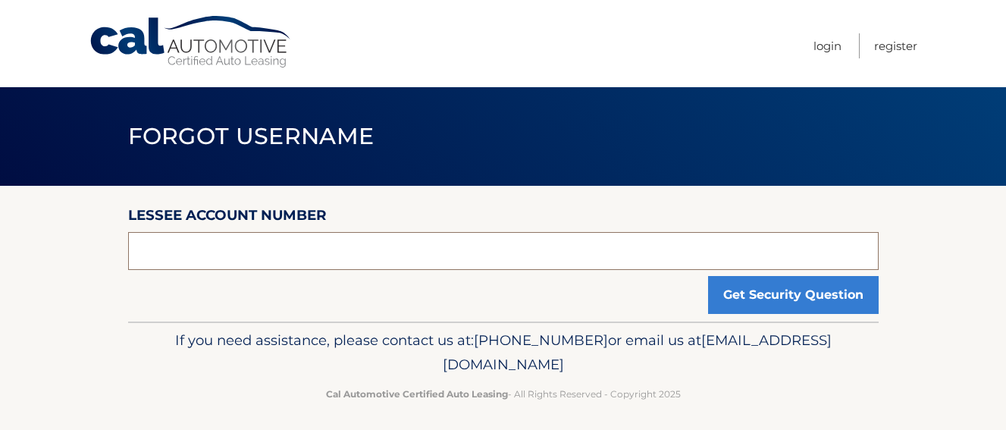
click at [489, 258] on input "text" at bounding box center [503, 251] width 750 height 38
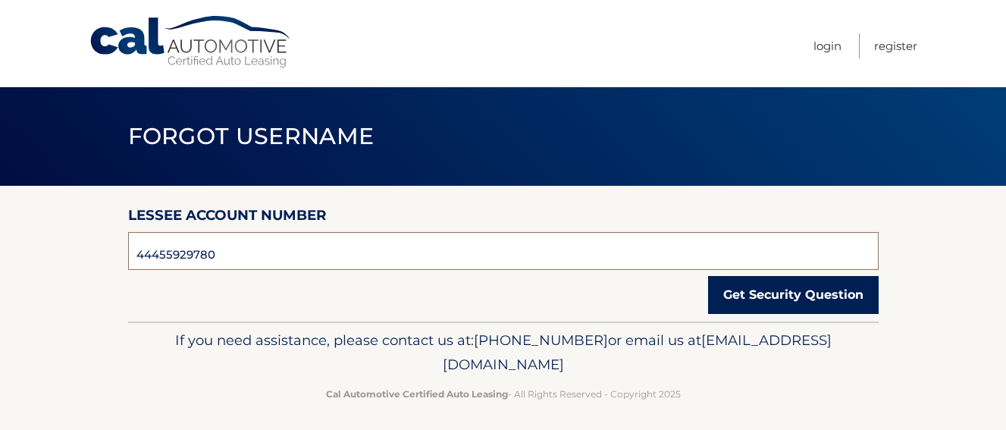
type input "44455929780"
click at [785, 296] on button "Get Security Question" at bounding box center [793, 295] width 170 height 38
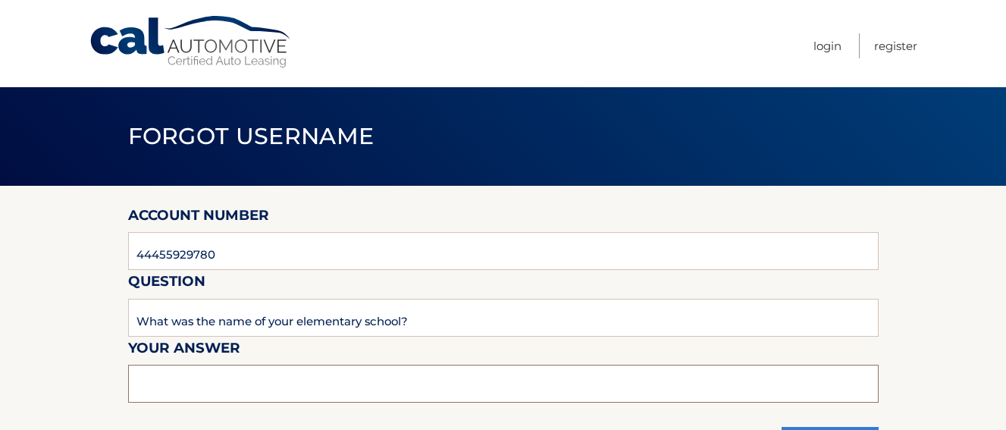
click at [437, 380] on input "text" at bounding box center [503, 383] width 750 height 38
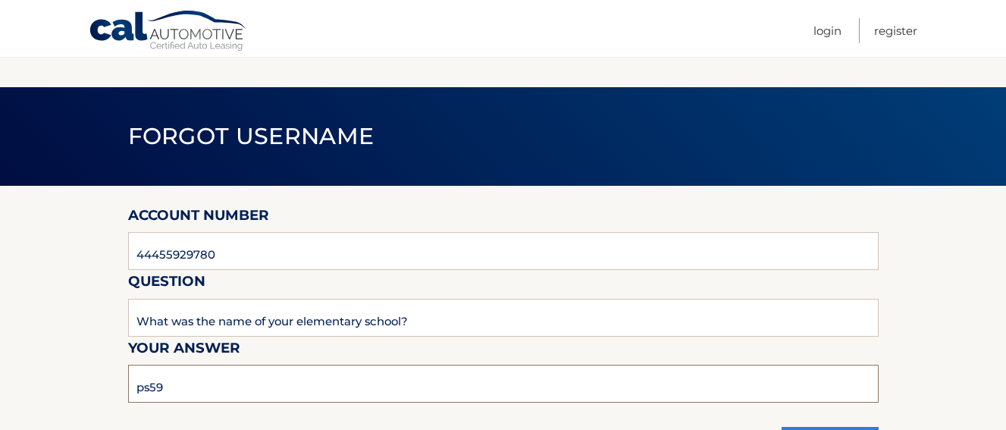
scroll to position [158, 0]
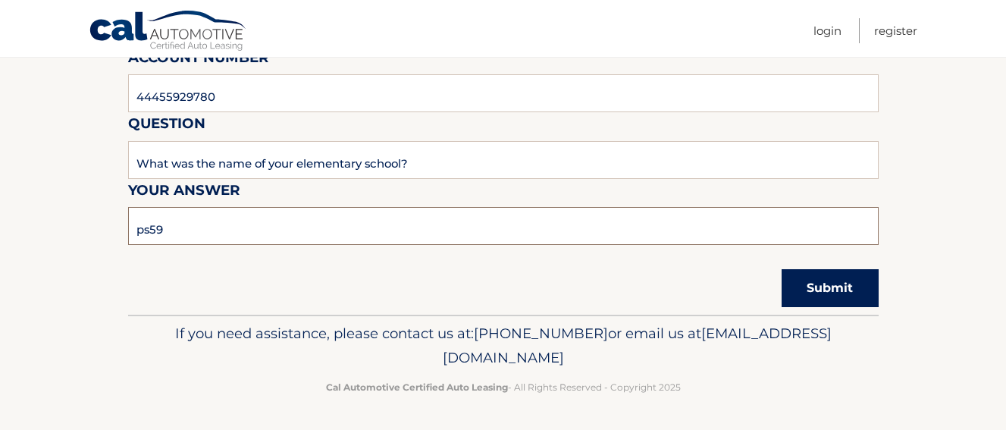
type input "ps59"
click at [833, 296] on button "Submit" at bounding box center [829, 288] width 97 height 38
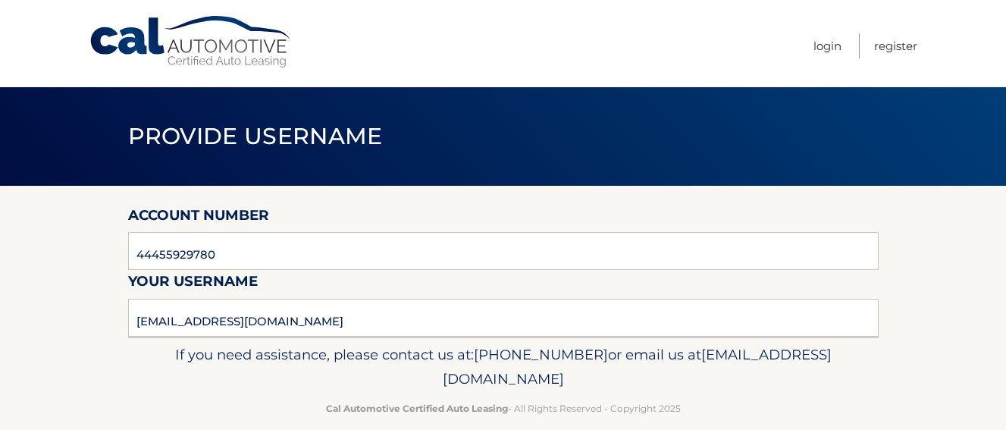
scroll to position [22, 0]
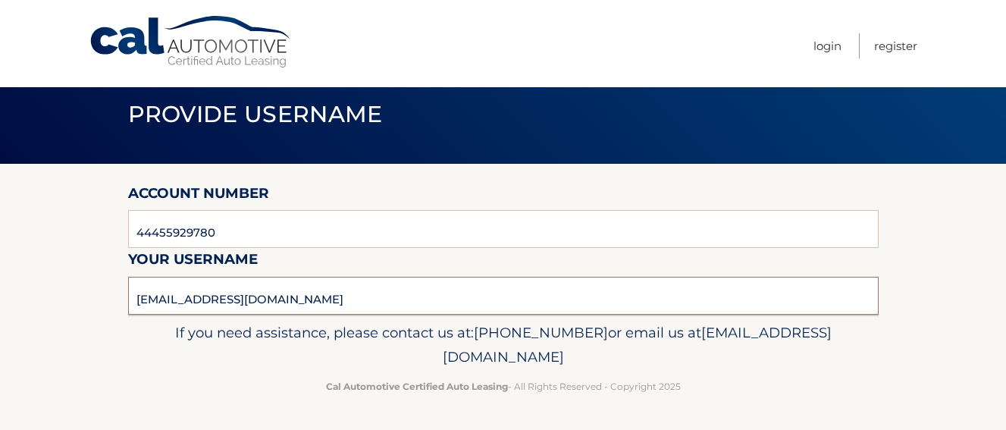
drag, startPoint x: 386, startPoint y: 292, endPoint x: 126, endPoint y: 314, distance: 260.9
click at [126, 314] on div "Cal Automotive Menu Login Register Provide Username" at bounding box center [503, 193] width 1006 height 430
click at [822, 59] on ul "Login Register" at bounding box center [865, 43] width 104 height 87
click at [824, 51] on link "Login" at bounding box center [827, 45] width 28 height 25
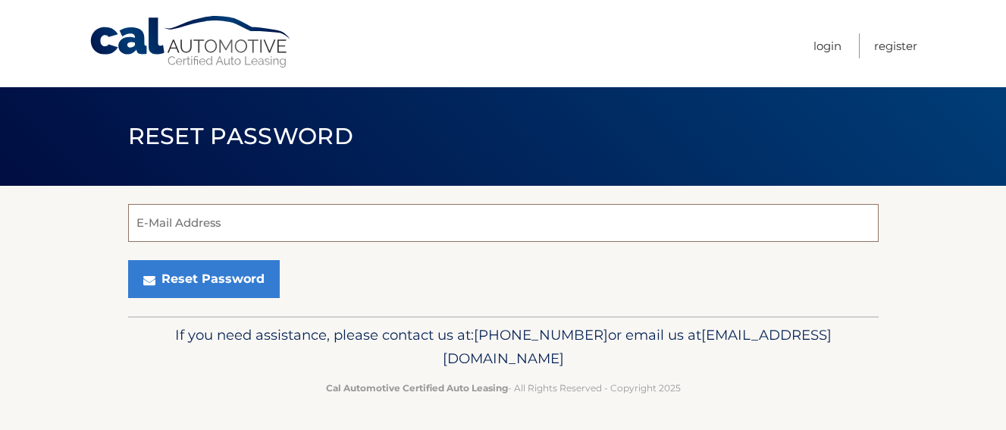
click at [514, 235] on input "E-Mail Address" at bounding box center [503, 223] width 750 height 38
type input "[EMAIL_ADDRESS][DOMAIN_NAME]"
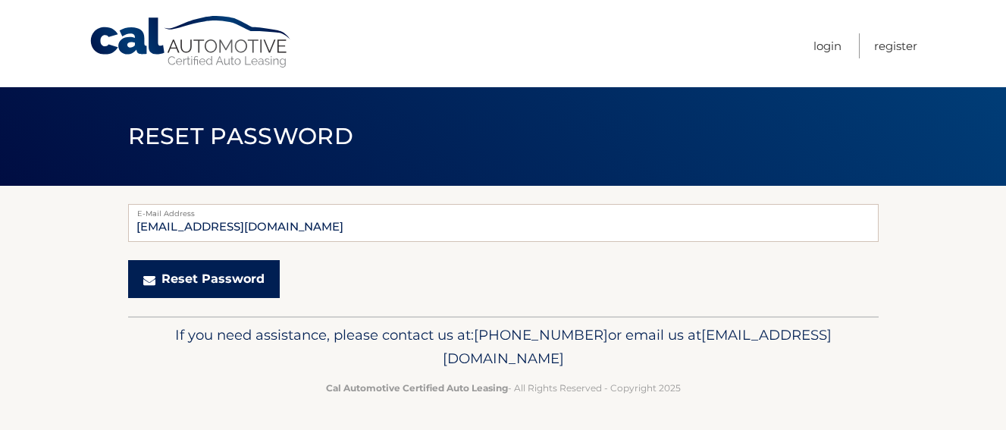
click at [186, 271] on button "Reset Password" at bounding box center [204, 279] width 152 height 38
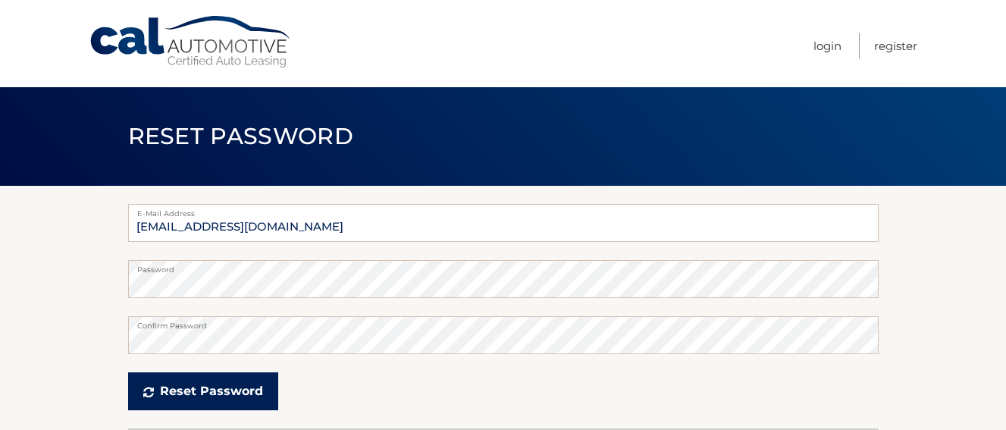
click at [214, 398] on button "Reset Password" at bounding box center [203, 391] width 150 height 38
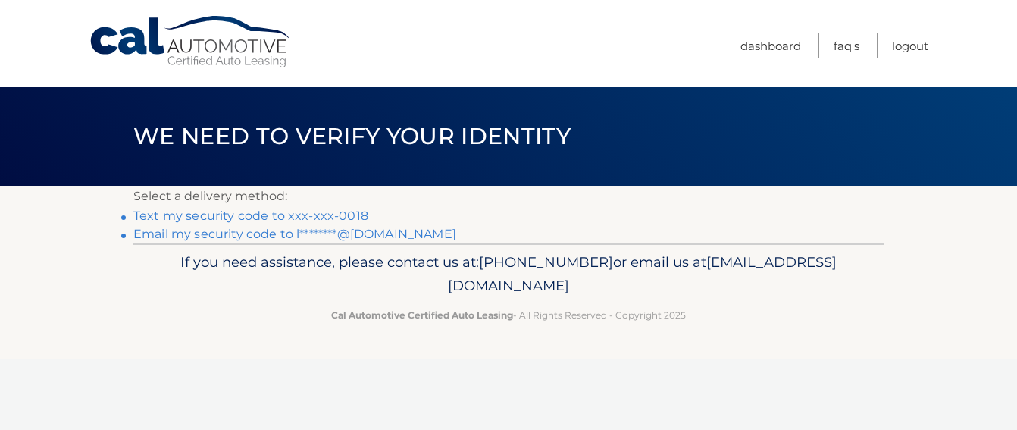
click at [311, 240] on link "Email my security code to l********@gmail.com" at bounding box center [294, 234] width 323 height 14
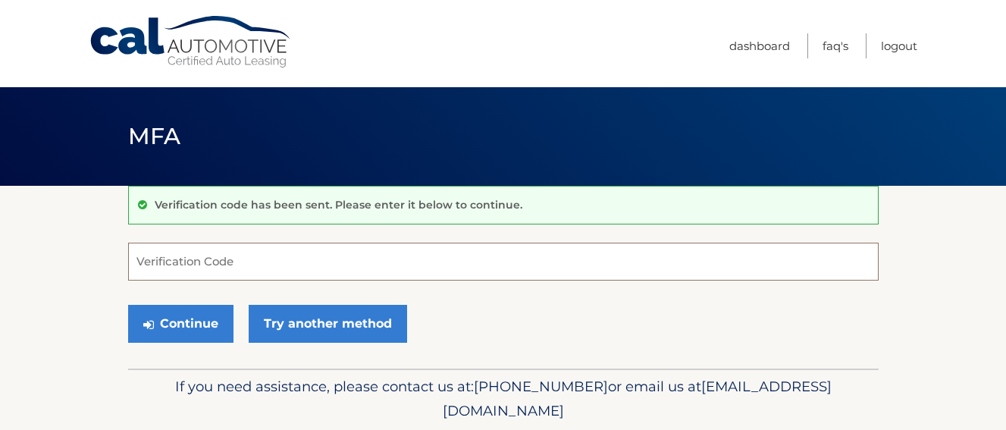
click at [316, 265] on input "Verification Code" at bounding box center [503, 261] width 750 height 38
paste input "919429"
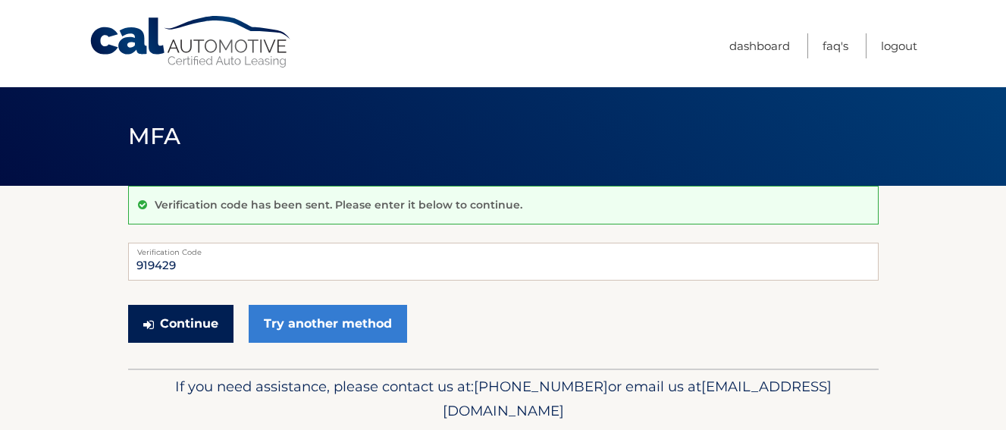
click at [205, 327] on button "Continue" at bounding box center [180, 324] width 105 height 38
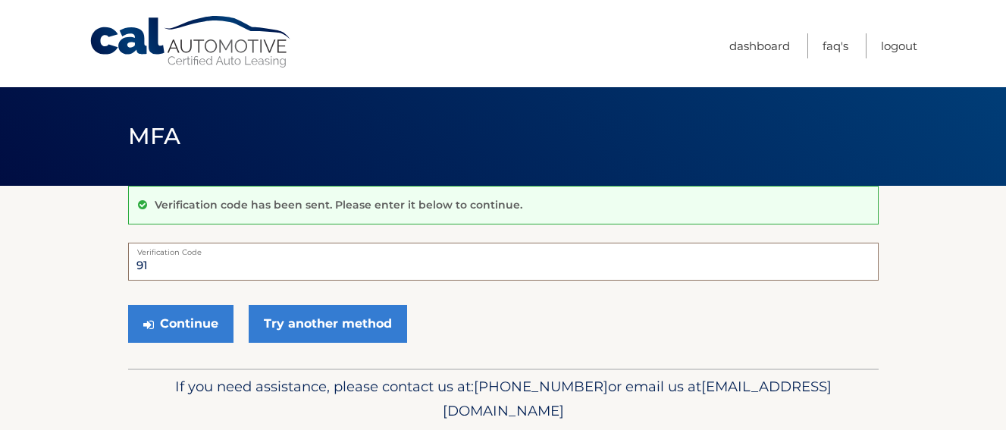
type input "9"
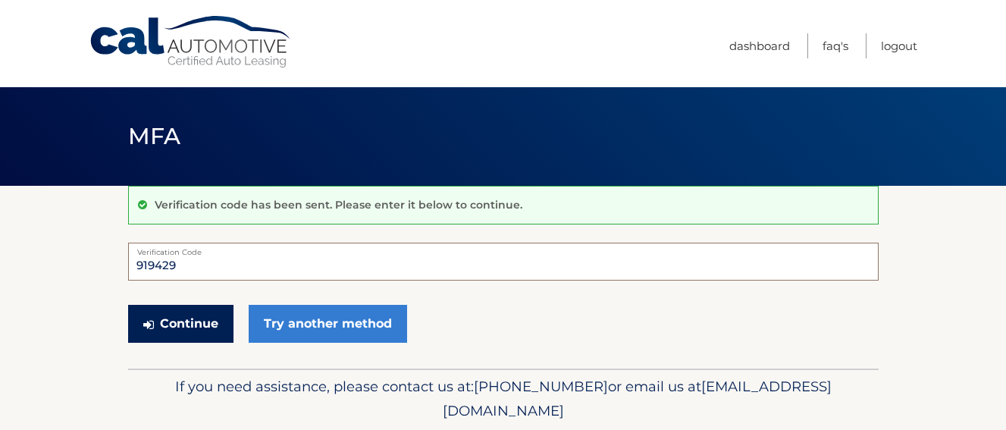
type input "919429"
click at [181, 323] on button "Continue" at bounding box center [180, 324] width 105 height 38
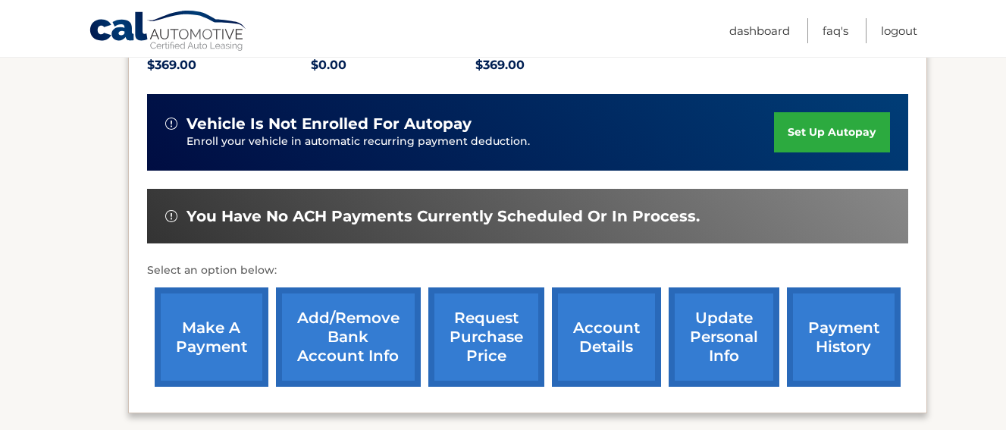
scroll to position [364, 0]
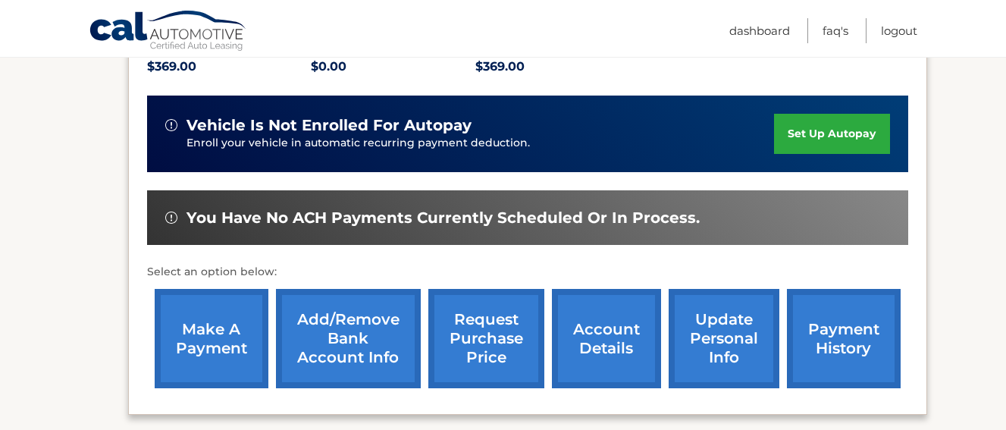
click at [235, 339] on link "make a payment" at bounding box center [212, 338] width 114 height 99
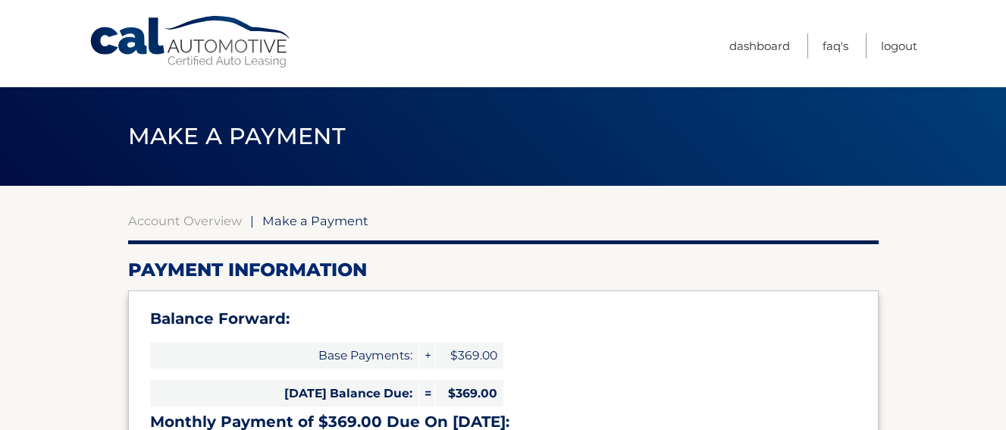
select select "M2JiMmQyNjUtMzU2YS00N2Y0LWE5ZWEtMzA4MWIxMzc4ODAz"
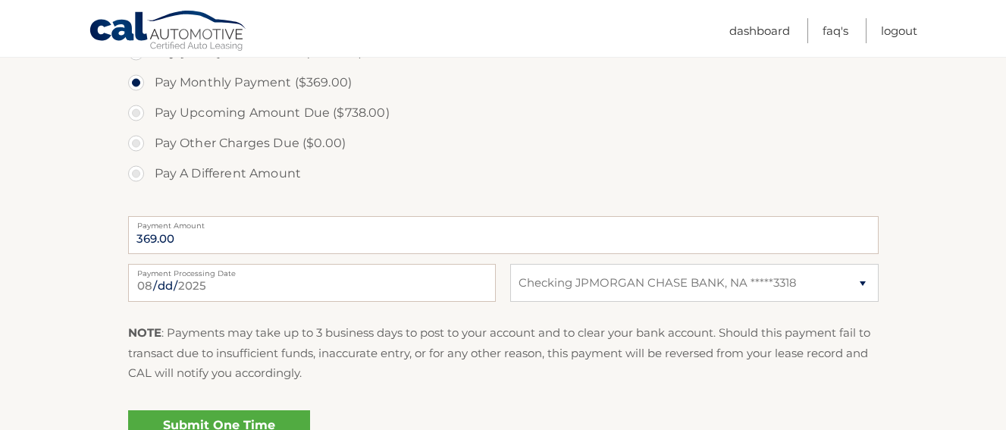
scroll to position [406, 0]
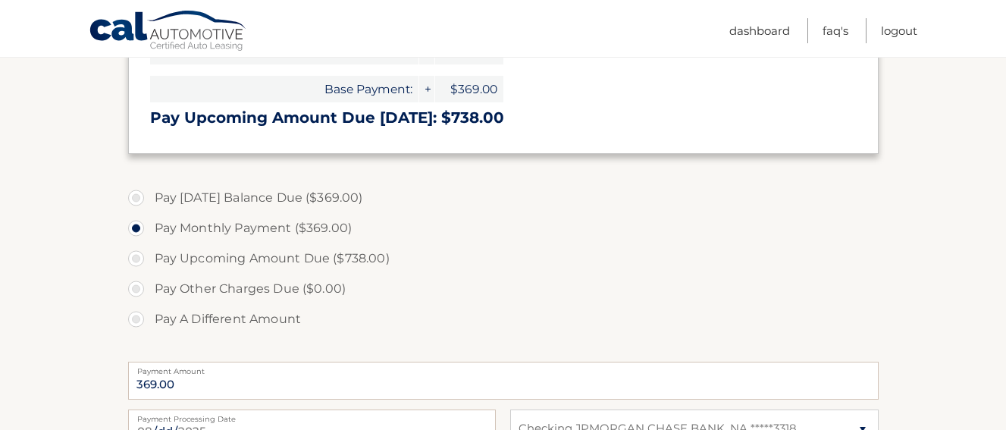
drag, startPoint x: 535, startPoint y: 249, endPoint x: 427, endPoint y: 292, distance: 115.7
click at [427, 292] on label "Pay Other Charges Due ($0.00)" at bounding box center [503, 289] width 750 height 30
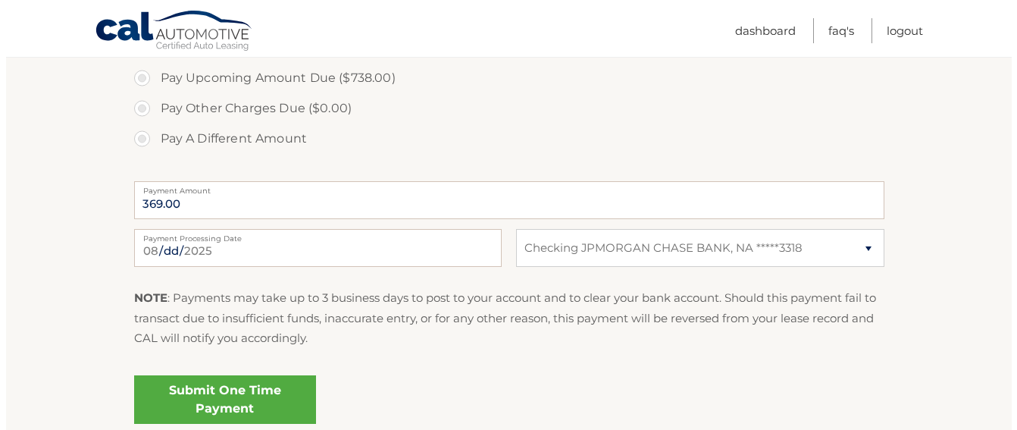
scroll to position [649, 0]
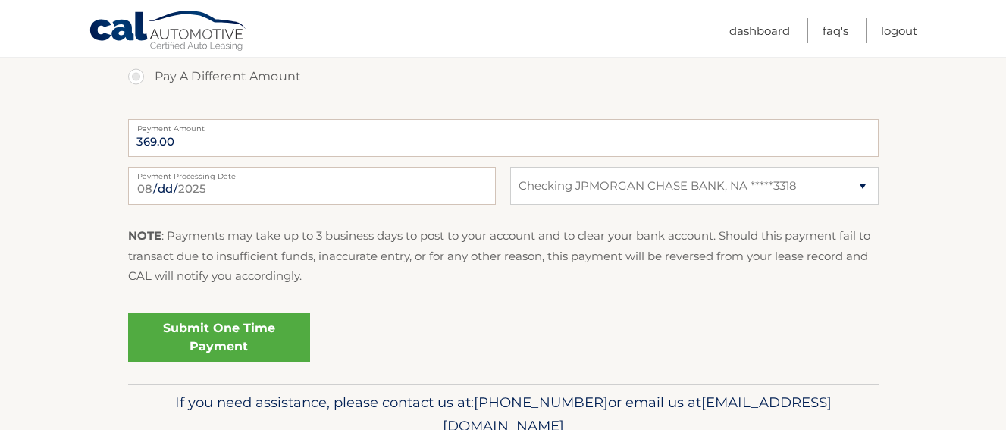
click at [197, 326] on link "Submit One Time Payment" at bounding box center [219, 337] width 182 height 48
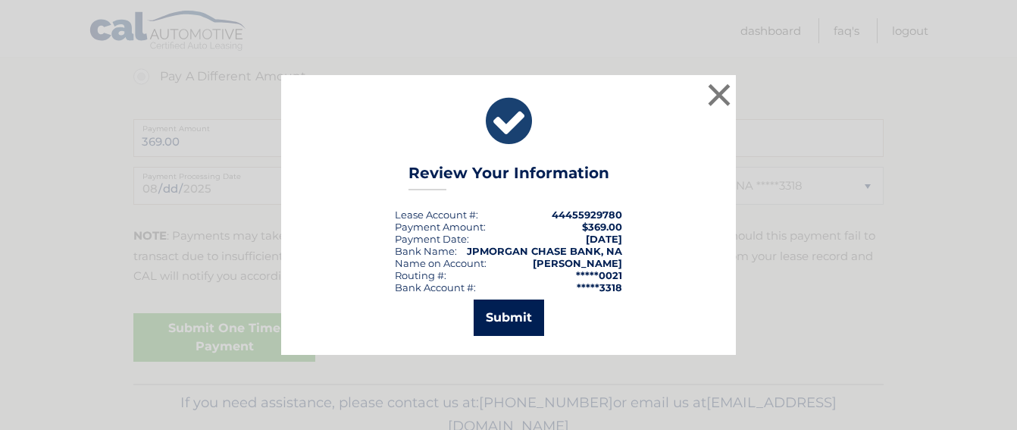
click at [488, 329] on button "Submit" at bounding box center [509, 317] width 70 height 36
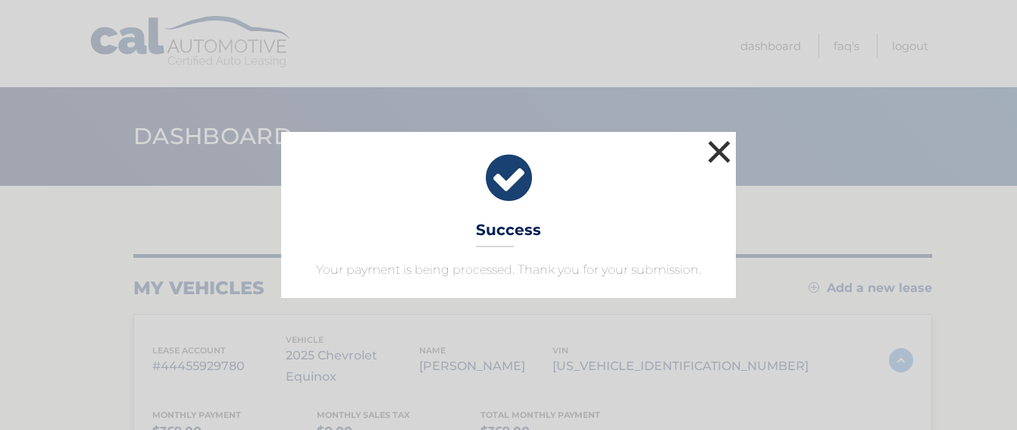
click at [723, 153] on button "×" at bounding box center [719, 151] width 30 height 30
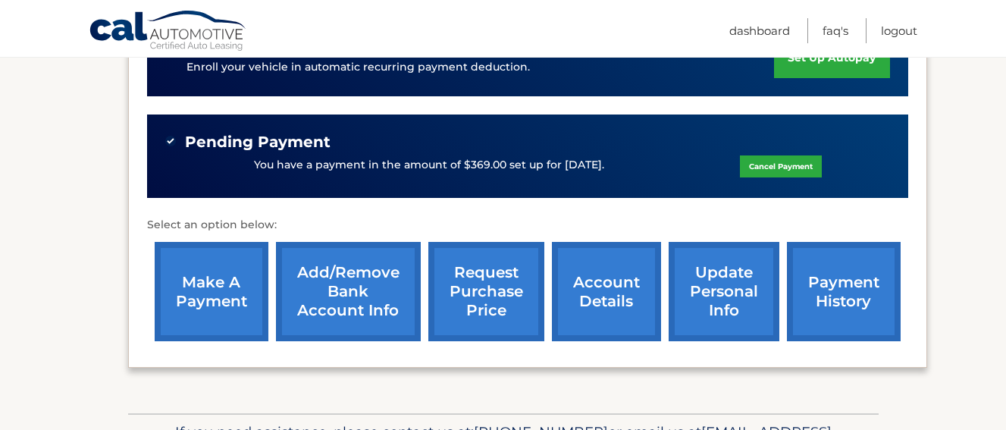
scroll to position [441, 0]
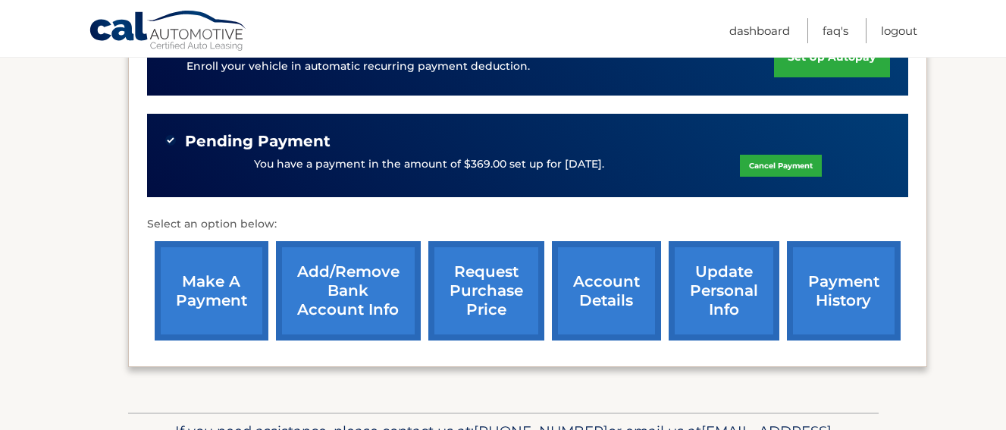
click at [812, 280] on link "payment history" at bounding box center [844, 290] width 114 height 99
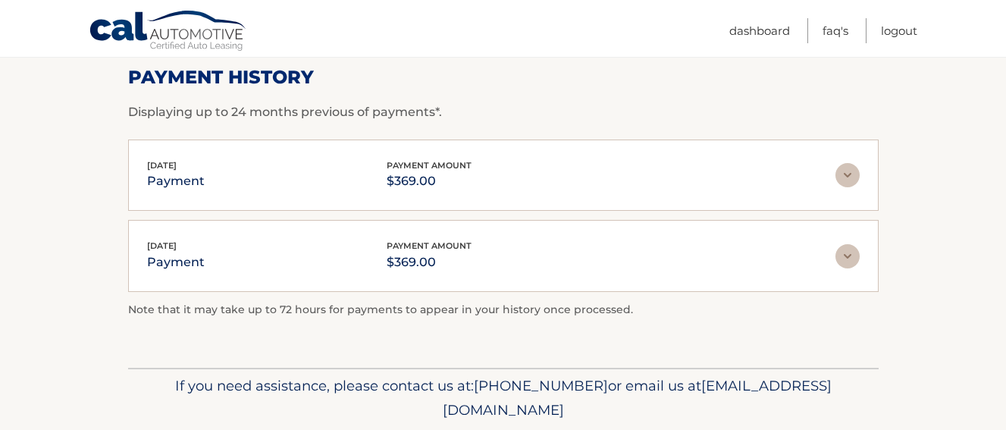
scroll to position [228, 0]
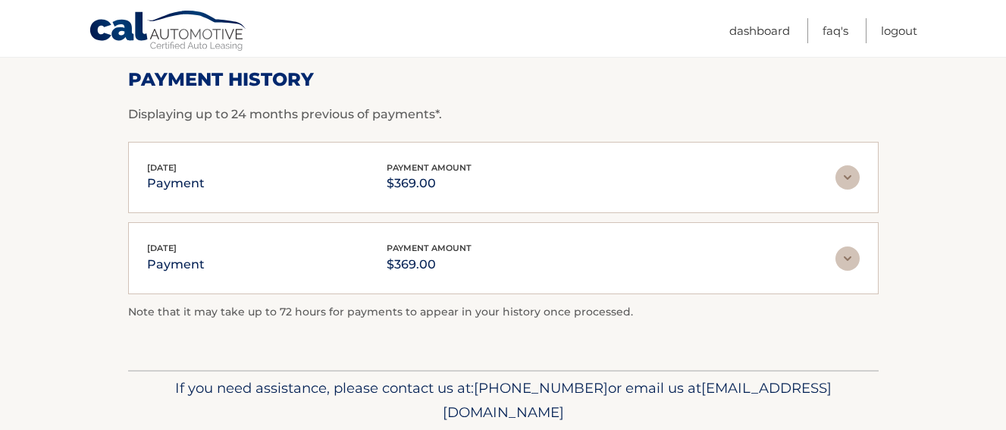
click at [850, 172] on img at bounding box center [847, 177] width 24 height 24
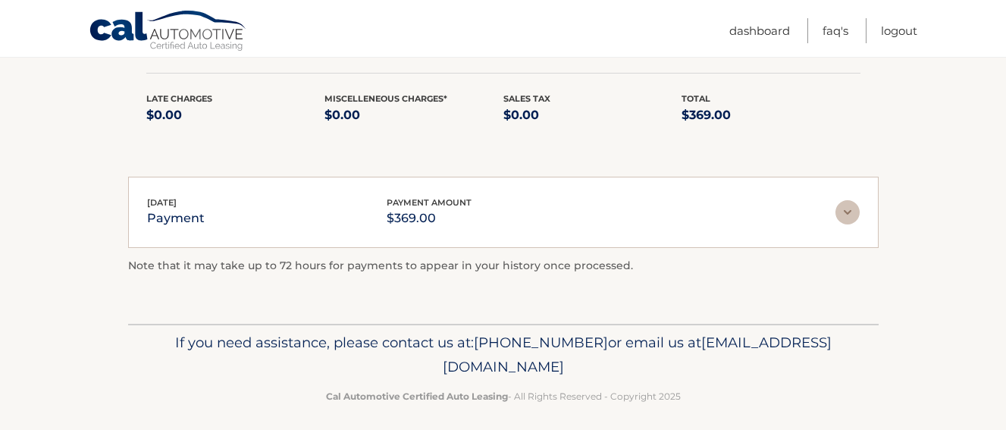
scroll to position [375, 0]
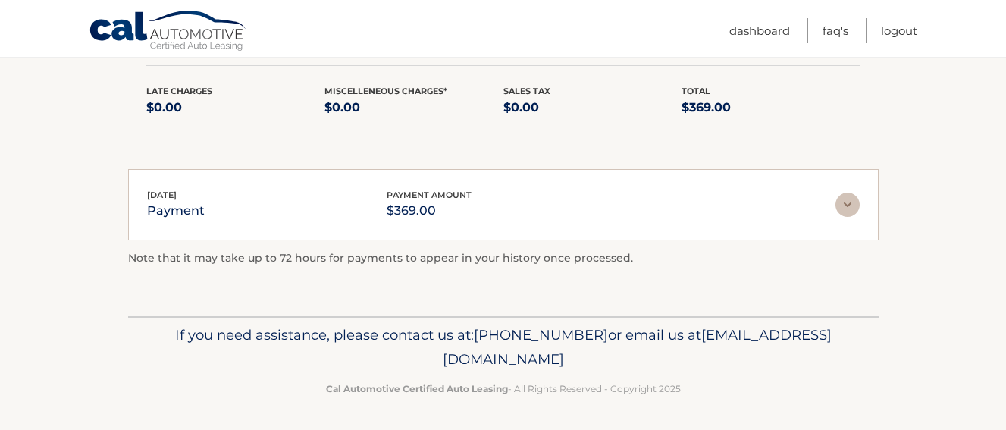
click at [843, 208] on img at bounding box center [847, 204] width 24 height 24
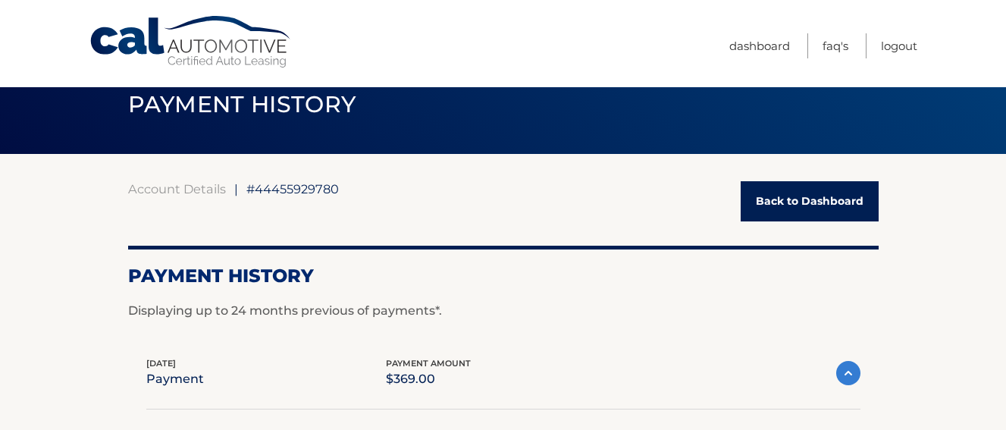
scroll to position [17, 0]
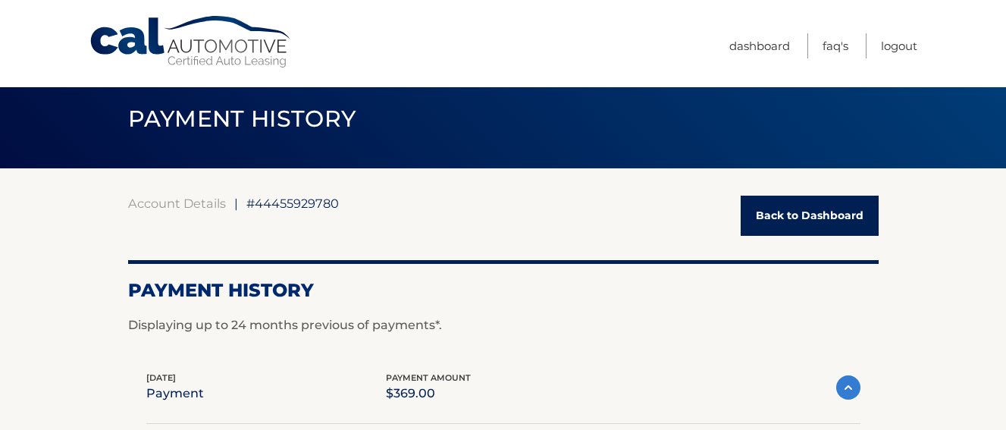
click at [792, 213] on link "Back to Dashboard" at bounding box center [809, 216] width 138 height 40
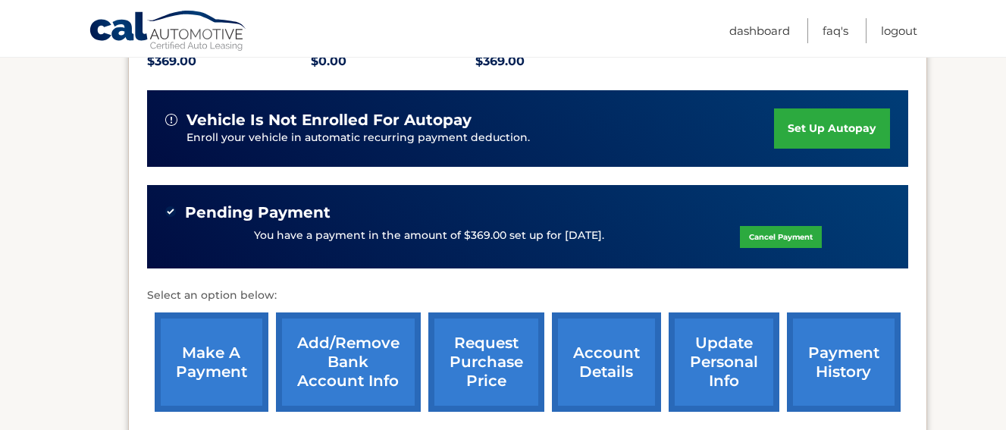
scroll to position [433, 0]
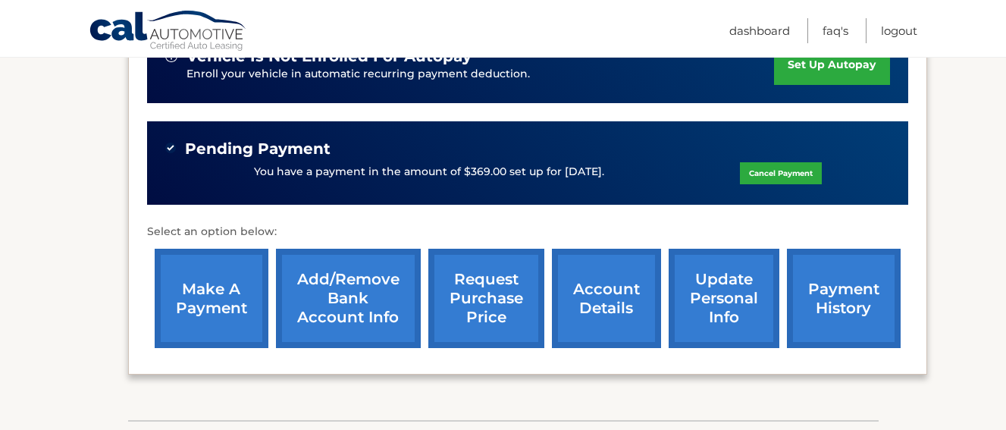
click at [240, 272] on link "make a payment" at bounding box center [212, 298] width 114 height 99
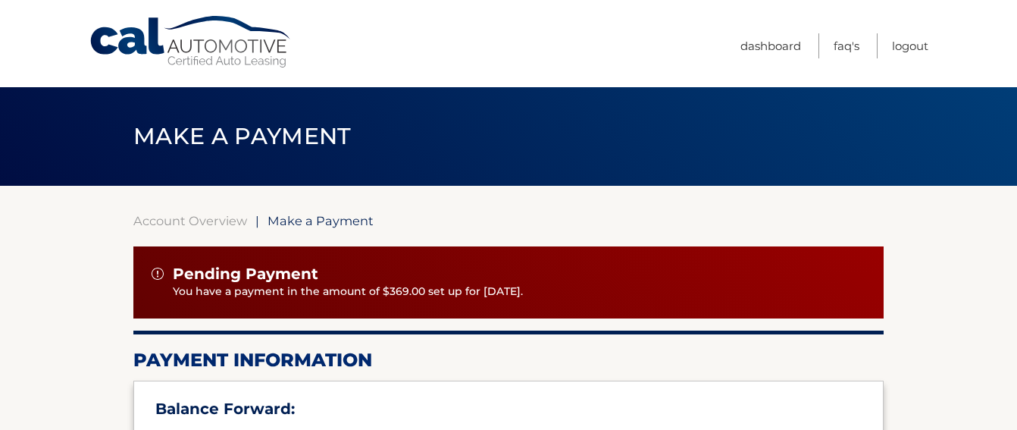
select select "M2JiMmQyNjUtMzU2YS00N2Y0LWE5ZWEtMzA4MWIxMzc4ODAz"
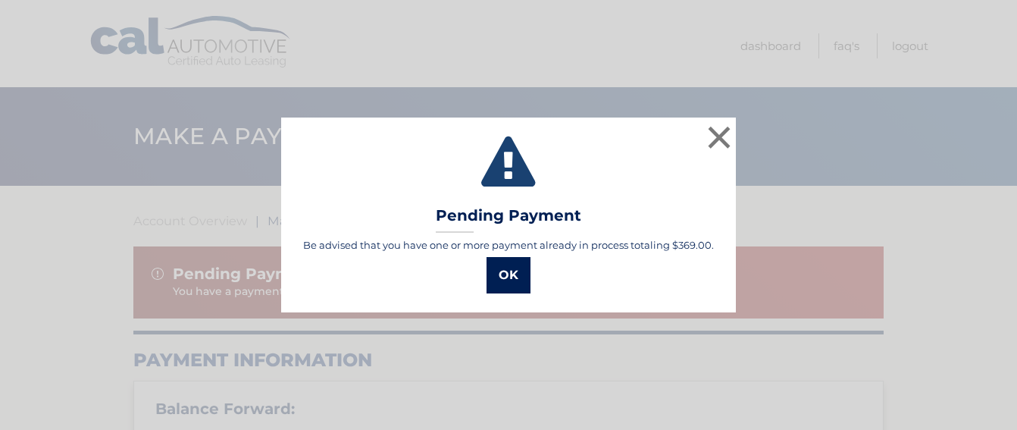
click at [514, 276] on button "OK" at bounding box center [508, 275] width 44 height 36
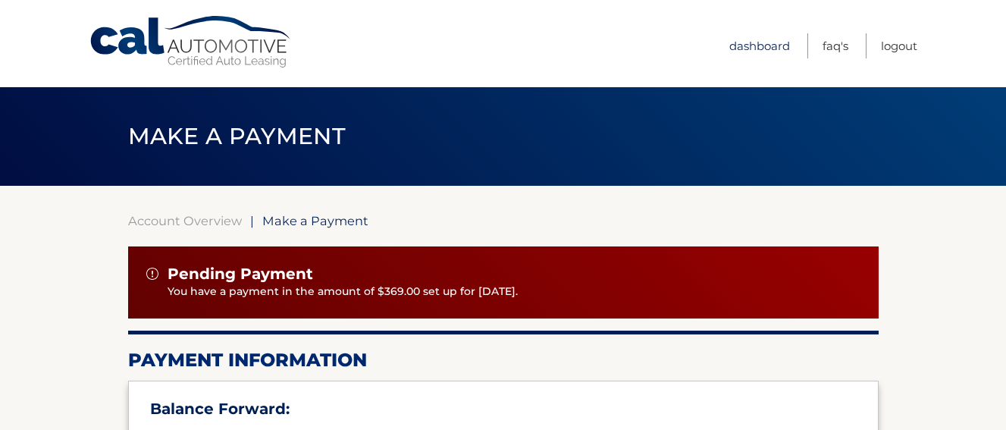
click at [747, 38] on link "Dashboard" at bounding box center [759, 45] width 61 height 25
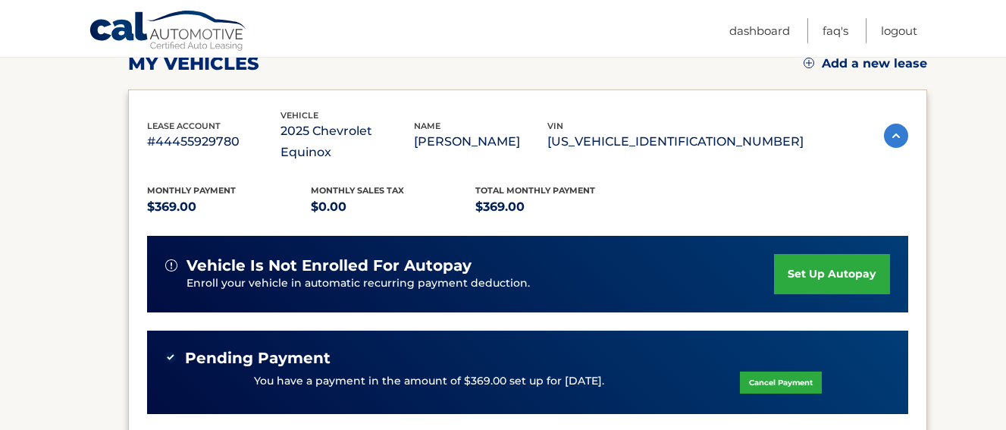
scroll to position [223, 0]
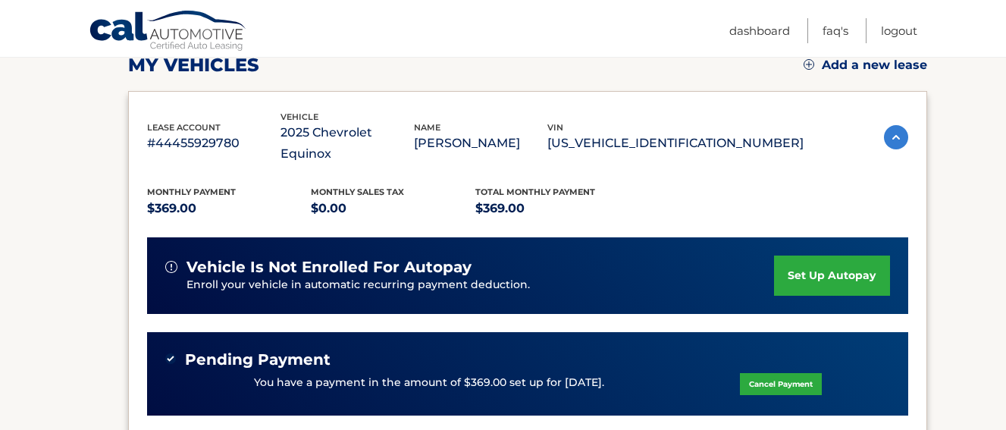
click at [818, 42] on li "FAQ's" at bounding box center [828, 30] width 42 height 25
click at [825, 36] on link "FAQ's" at bounding box center [835, 30] width 26 height 25
